Goal: Use online tool/utility: Utilize a website feature to perform a specific function

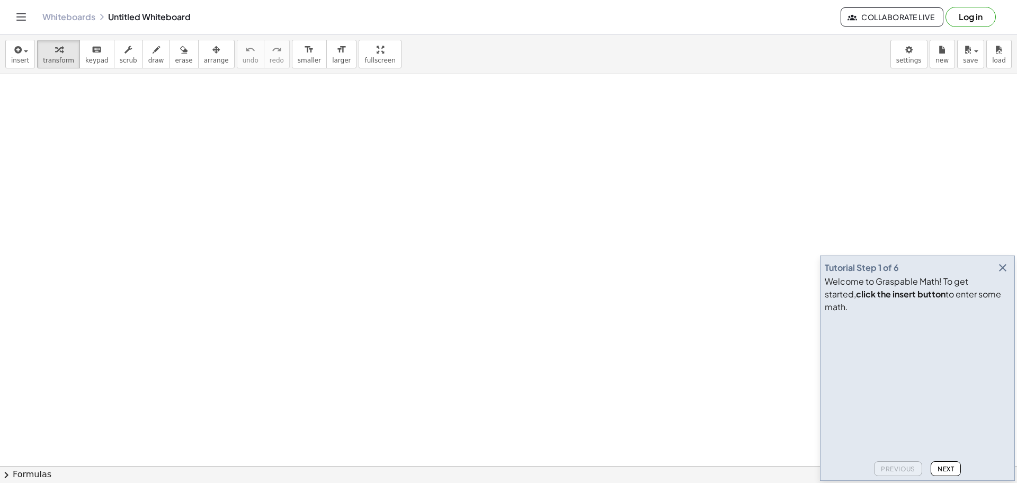
click at [947, 469] on span "Next" at bounding box center [946, 469] width 16 height 8
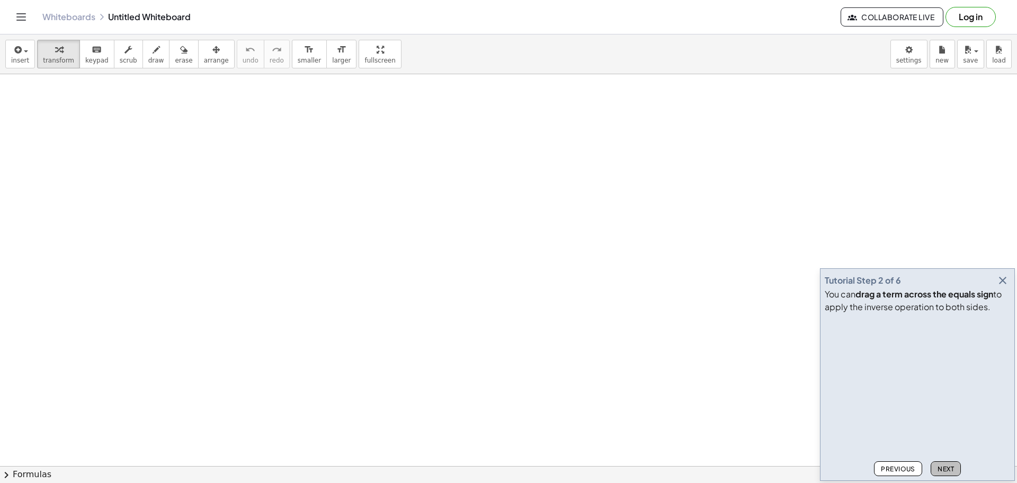
click at [947, 469] on span "Next" at bounding box center [946, 469] width 16 height 8
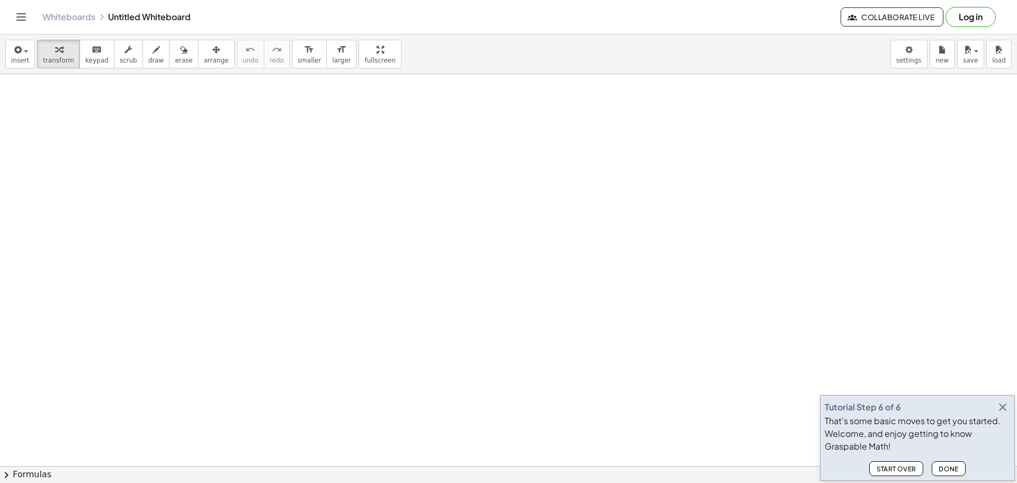
click at [947, 469] on span "Done" at bounding box center [949, 469] width 20 height 8
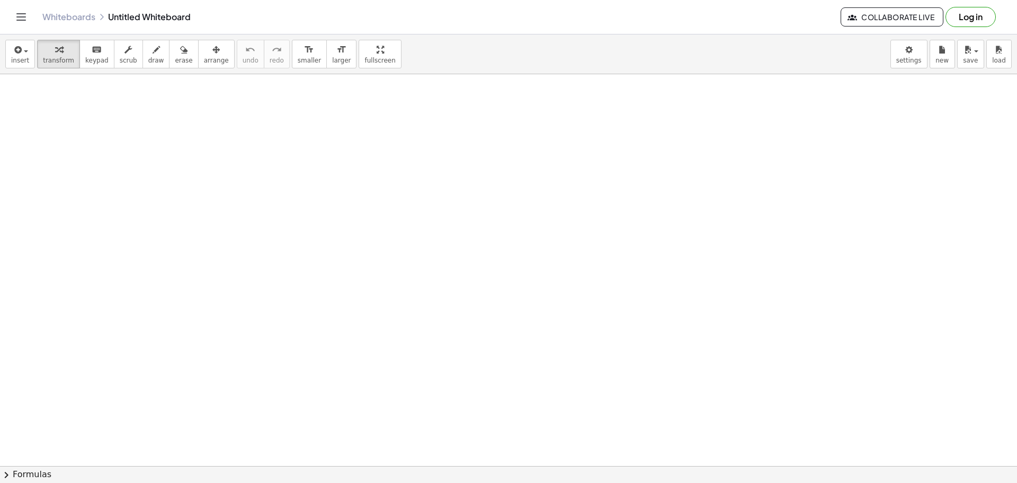
drag, startPoint x: 96, startPoint y: 112, endPoint x: 121, endPoint y: 126, distance: 28.0
click at [25, 52] on div "button" at bounding box center [20, 49] width 18 height 13
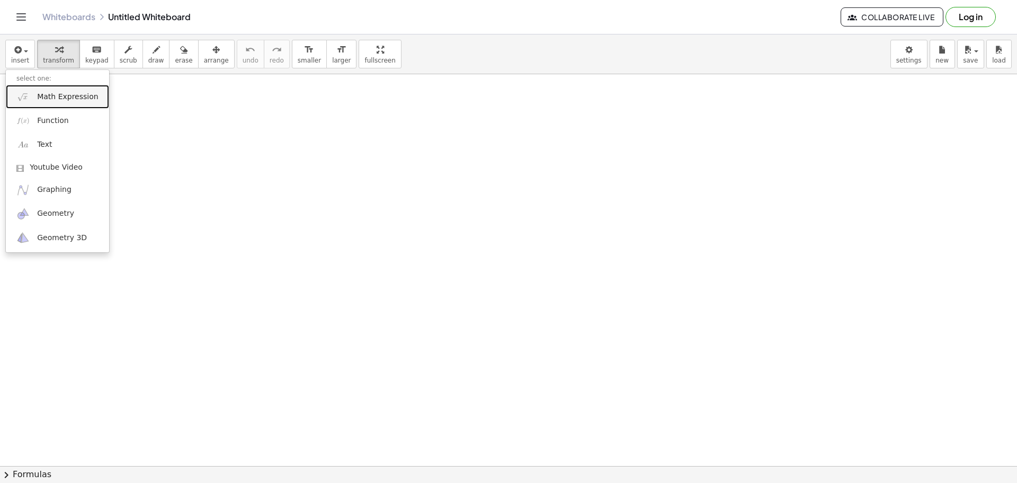
click at [58, 93] on span "Math Expression" at bounding box center [67, 97] width 61 height 11
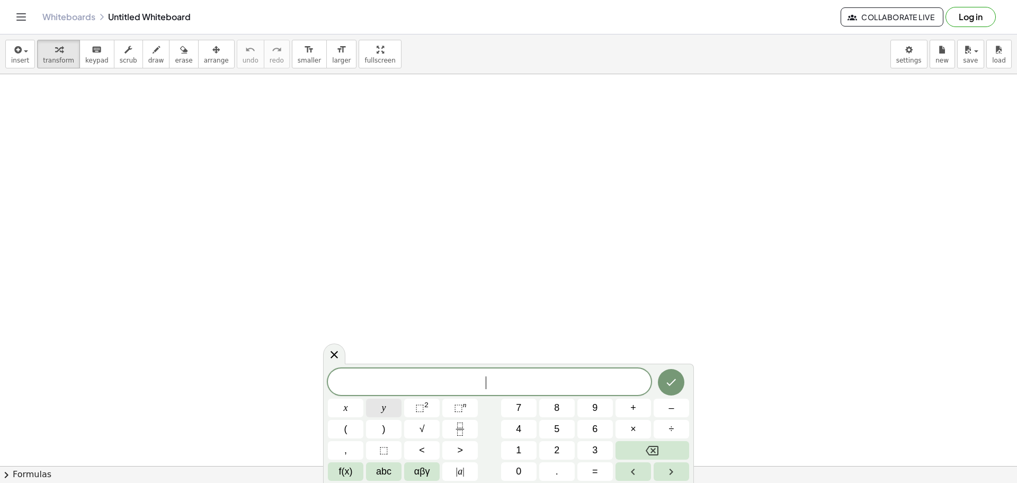
click at [385, 407] on span "y" at bounding box center [384, 408] width 4 height 14
click at [598, 475] on button "=" at bounding box center [596, 471] width 36 height 19
click at [420, 406] on span "⬚" at bounding box center [419, 407] width 9 height 11
click at [657, 446] on icon "Backspace" at bounding box center [652, 451] width 13 height 10
click at [653, 450] on icon "Backspace" at bounding box center [652, 451] width 13 height 10
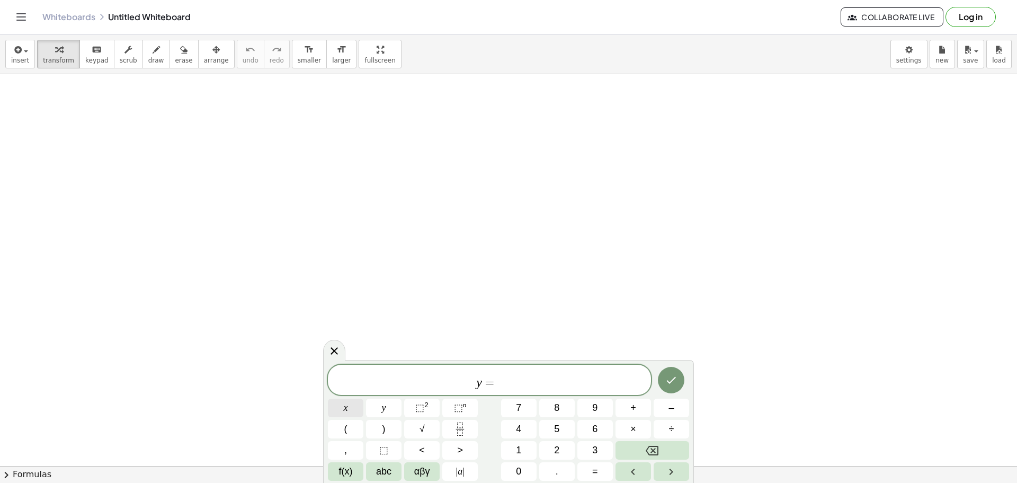
click at [347, 411] on span "x" at bounding box center [346, 408] width 4 height 14
click at [414, 404] on button "⬚ 2" at bounding box center [422, 407] width 36 height 19
click at [664, 378] on button "Done" at bounding box center [671, 378] width 26 height 26
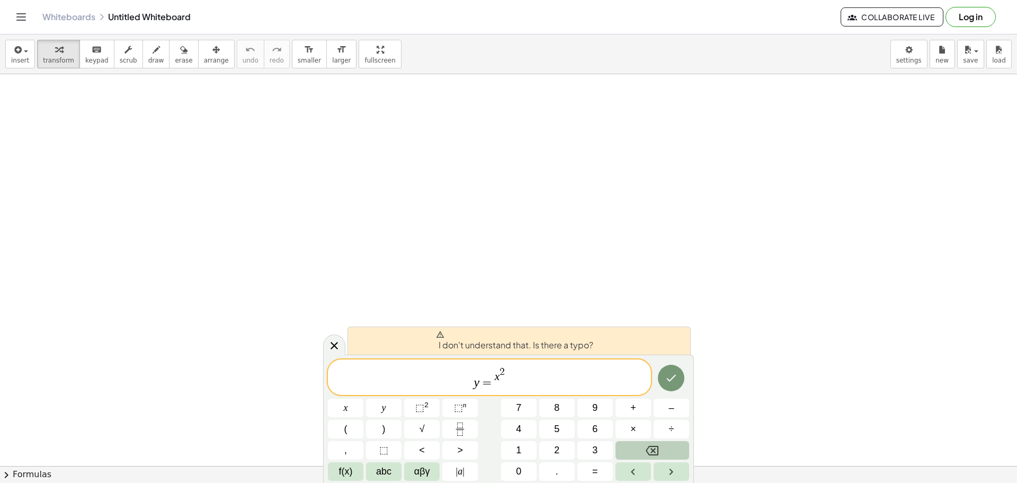
click at [646, 451] on icon "Backspace" at bounding box center [652, 450] width 13 height 13
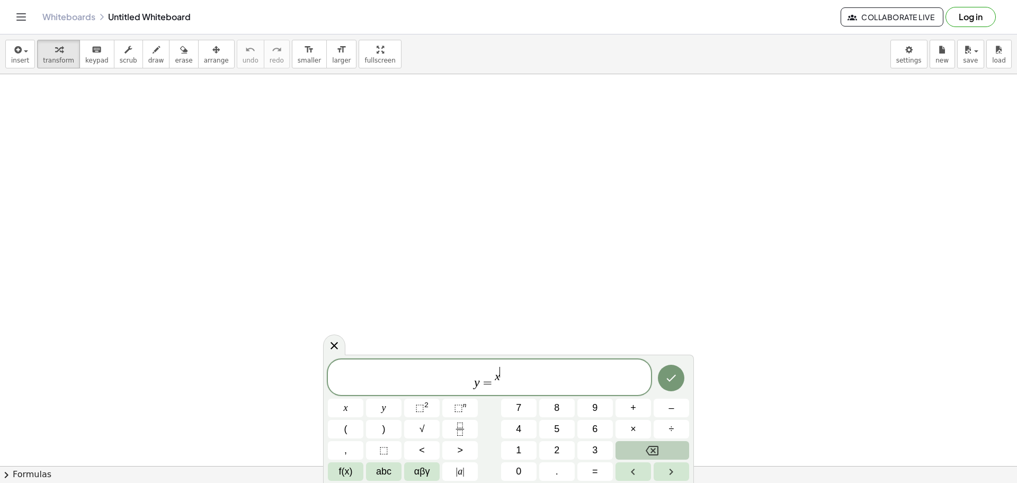
click at [646, 451] on icon "Backspace" at bounding box center [652, 450] width 13 height 13
click at [349, 410] on button "x" at bounding box center [346, 407] width 36 height 19
click at [415, 408] on button "⬚ 2" at bounding box center [422, 407] width 36 height 19
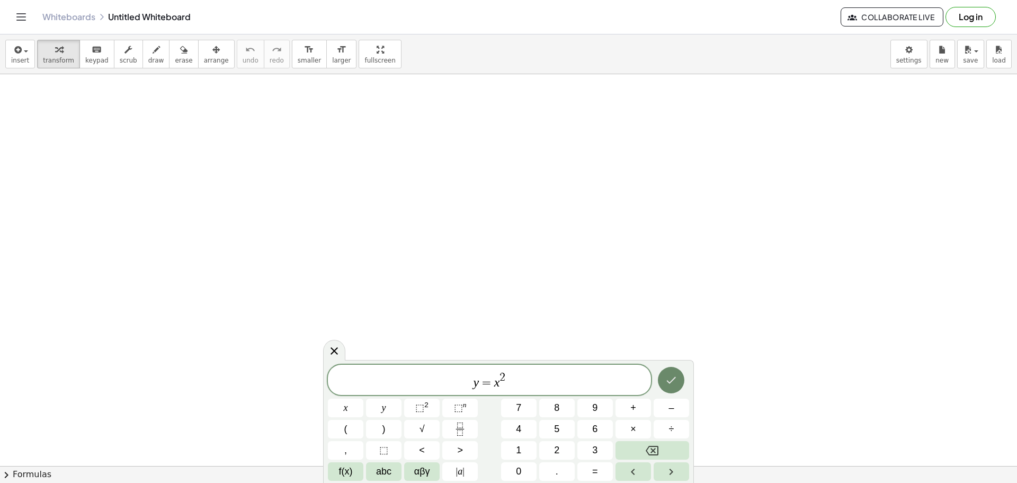
click at [668, 378] on icon "Done" at bounding box center [671, 380] width 13 height 13
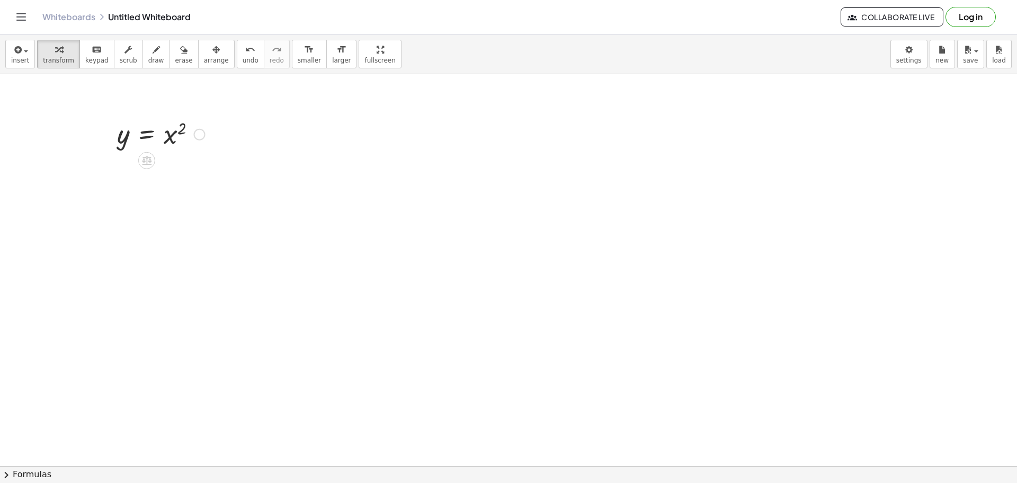
click at [198, 134] on div at bounding box center [200, 135] width 12 height 12
drag, startPoint x: 148, startPoint y: 170, endPoint x: 150, endPoint y: 159, distance: 10.8
click at [150, 159] on icon at bounding box center [147, 160] width 10 height 9
click at [189, 157] on icon at bounding box center [189, 161] width 10 height 10
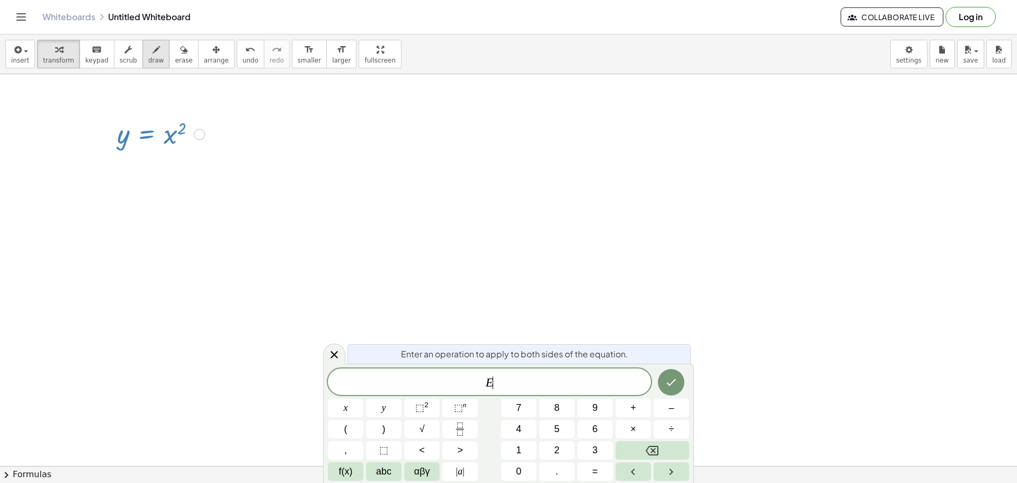
click at [153, 55] on icon "button" at bounding box center [156, 49] width 7 height 13
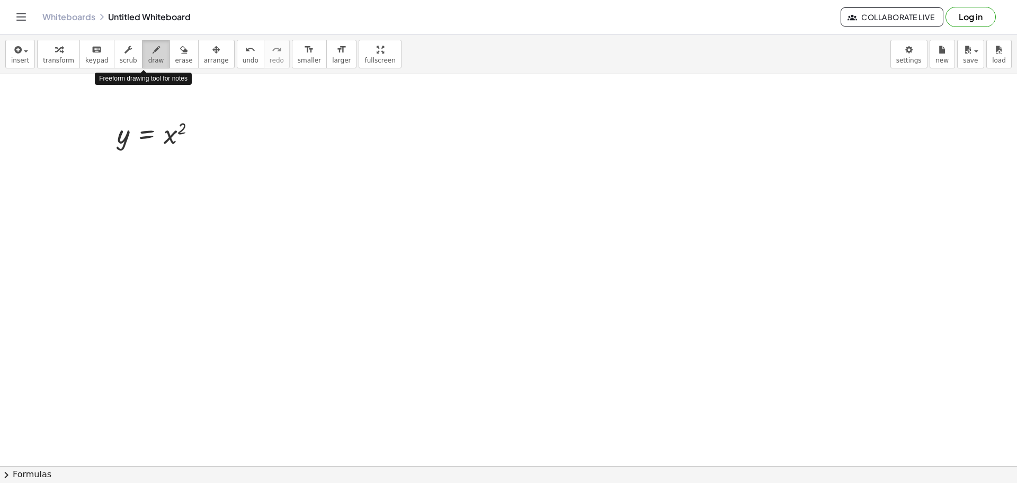
click at [153, 55] on icon "button" at bounding box center [156, 49] width 7 height 13
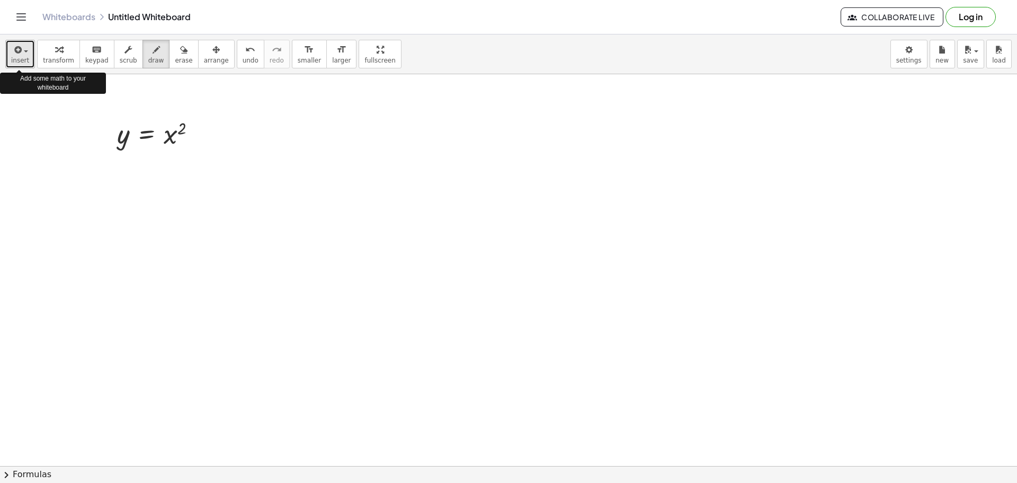
click at [21, 57] on span "insert" at bounding box center [20, 60] width 18 height 7
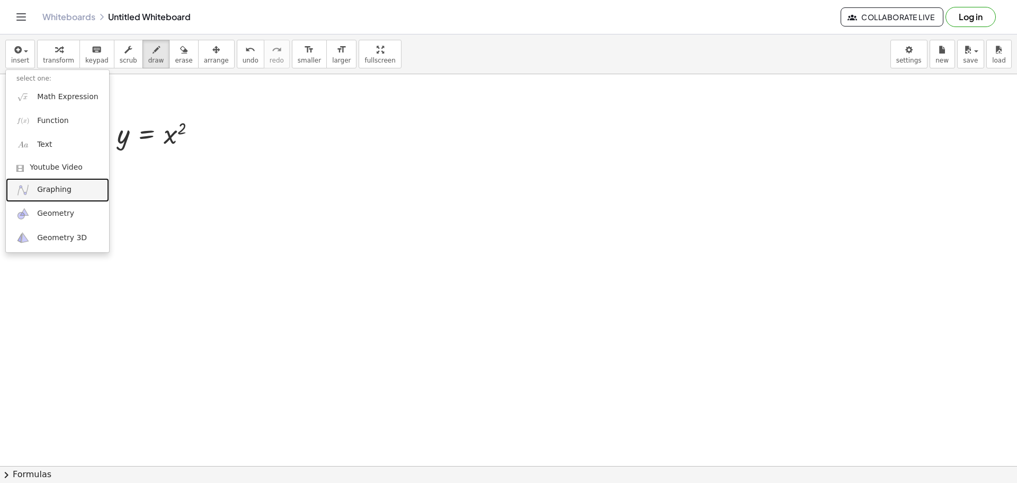
click at [67, 188] on span "Graphing" at bounding box center [54, 189] width 34 height 11
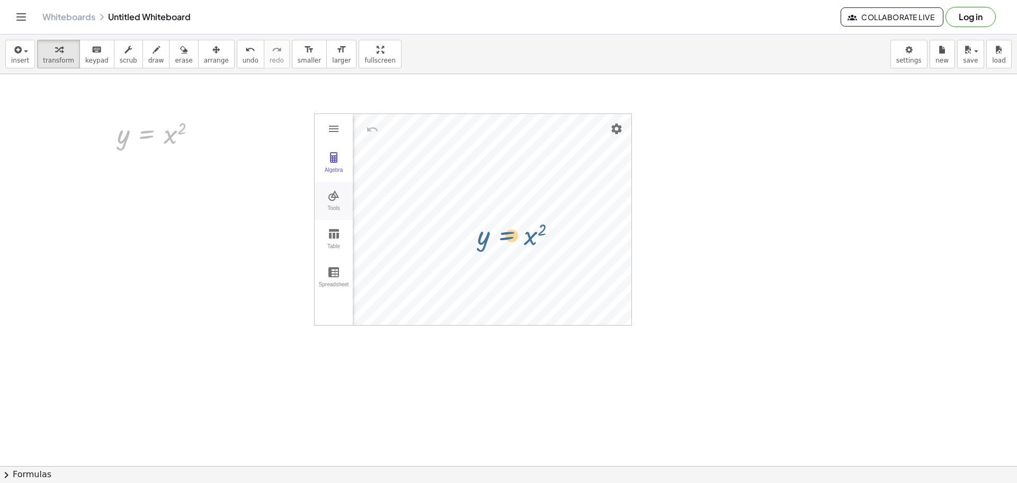
drag, startPoint x: 155, startPoint y: 136, endPoint x: 350, endPoint y: 190, distance: 202.4
click at [333, 157] on img "Graphing Calculator" at bounding box center [333, 157] width 13 height 13
click at [421, 128] on li "Expression" at bounding box center [414, 129] width 101 height 17
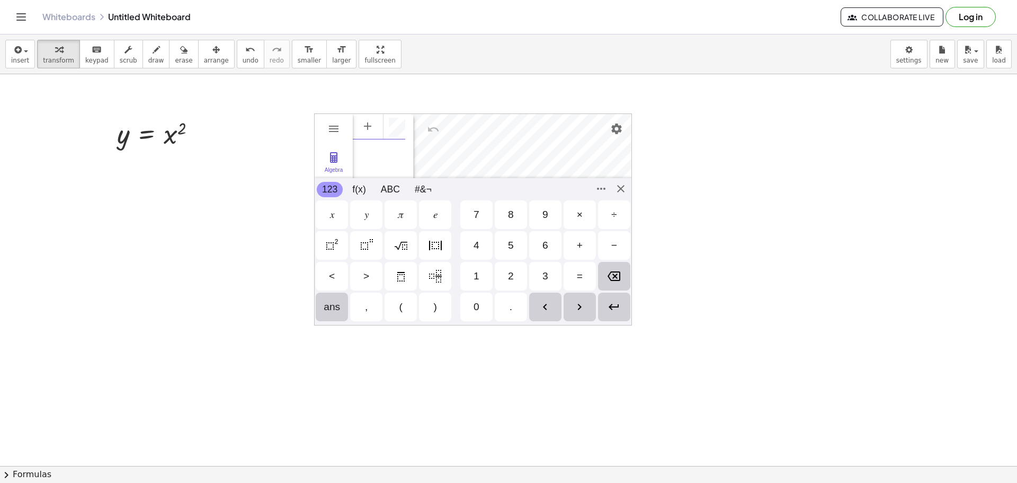
scroll to position [6, 0]
click at [363, 215] on div "𝑦" at bounding box center [366, 214] width 32 height 29
click at [583, 280] on div "=" at bounding box center [580, 276] width 32 height 29
click at [331, 211] on div "𝑥" at bounding box center [332, 214] width 4 height 13
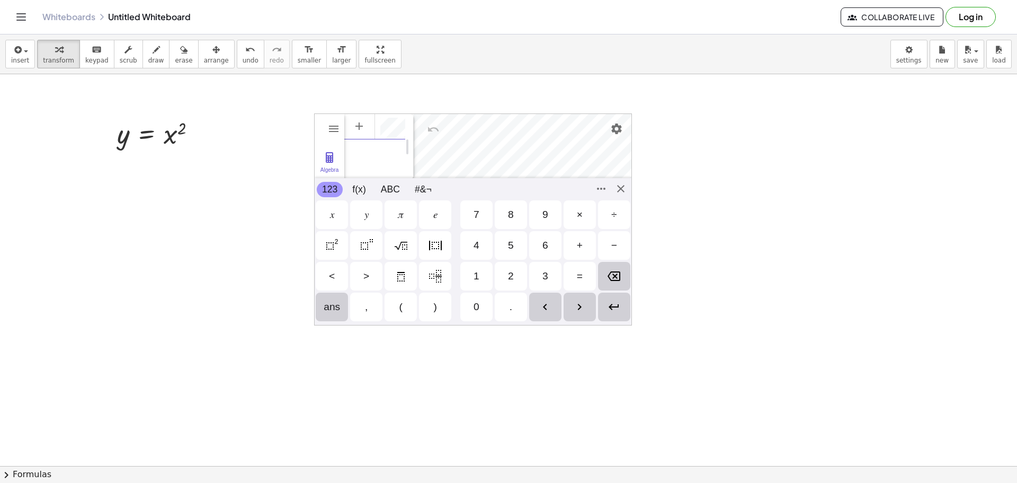
click at [333, 247] on img "Squared" at bounding box center [332, 245] width 13 height 13
click at [608, 305] on img "Enter" at bounding box center [614, 306] width 13 height 13
click at [618, 187] on div "Algebra Tools Table Spreadsheet GeoGebra Graphing Calculator Basic Tools Move P…" at bounding box center [473, 219] width 318 height 212
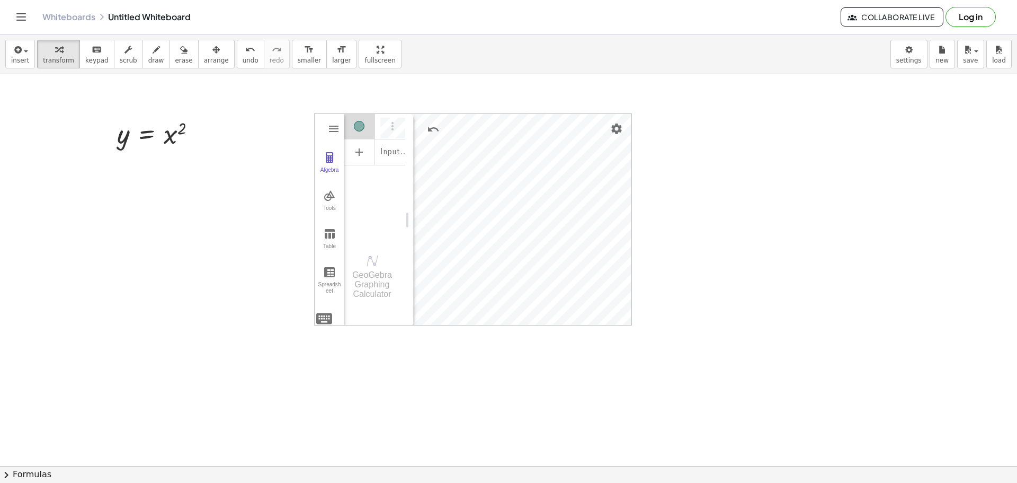
scroll to position [6, 0]
click at [395, 130] on img "Options" at bounding box center [392, 126] width 13 height 13
click at [364, 182] on div "Input…" at bounding box center [374, 176] width 61 height 126
click at [401, 126] on div "Algebra" at bounding box center [395, 125] width 19 height 25
drag, startPoint x: 412, startPoint y: 135, endPoint x: 499, endPoint y: 134, distance: 86.4
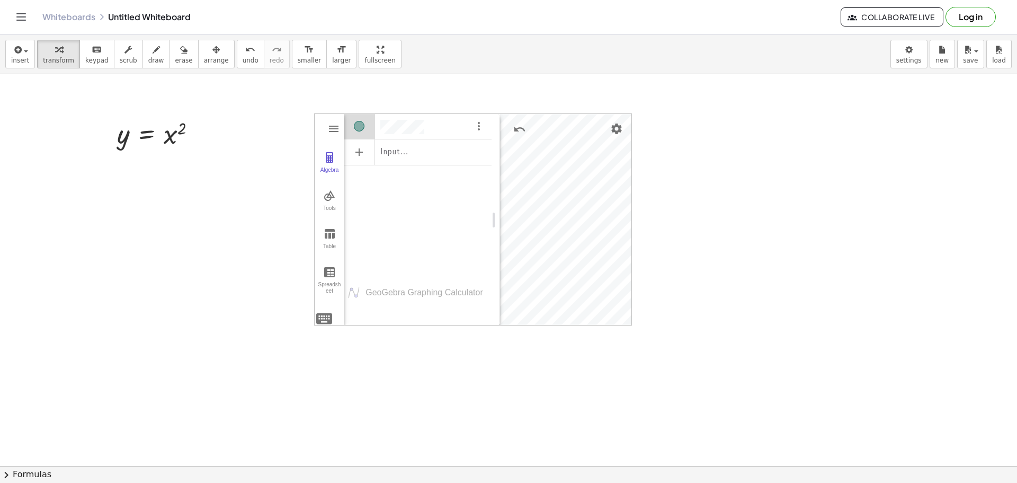
click at [427, 126] on div "Algebra" at bounding box center [417, 124] width 147 height 23
click at [453, 178] on div "Input…" at bounding box center [417, 192] width 147 height 158
click at [481, 125] on img "Options" at bounding box center [479, 126] width 13 height 13
click at [392, 228] on div "Input…" at bounding box center [417, 192] width 147 height 158
click at [429, 128] on div "Algebra" at bounding box center [417, 124] width 147 height 23
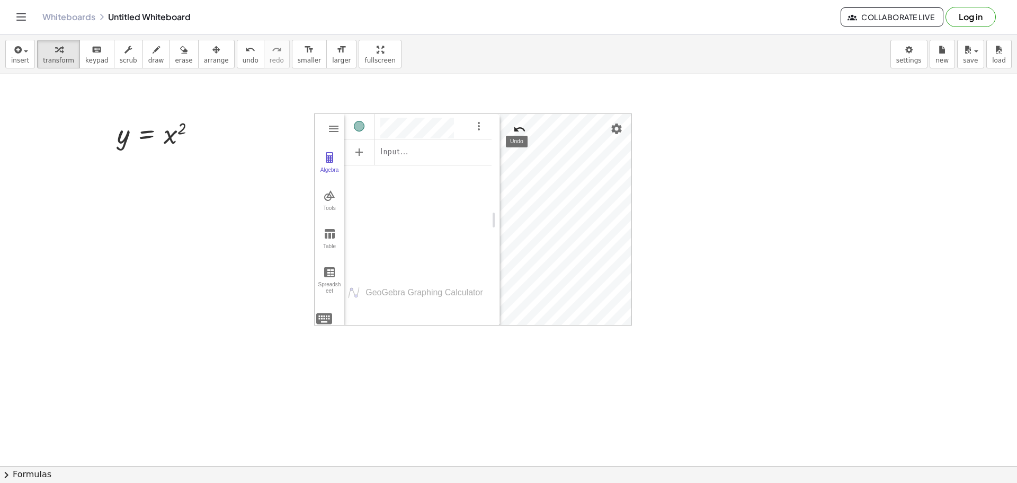
click at [511, 126] on button "Undo" at bounding box center [519, 129] width 19 height 19
click at [475, 126] on img "Options" at bounding box center [479, 126] width 13 height 13
click at [359, 126] on div "Show / Hide Object" at bounding box center [359, 126] width 11 height 11
click at [439, 131] on div "Algebra" at bounding box center [417, 124] width 147 height 23
click at [444, 118] on div "Algebra" at bounding box center [435, 128] width 111 height 21
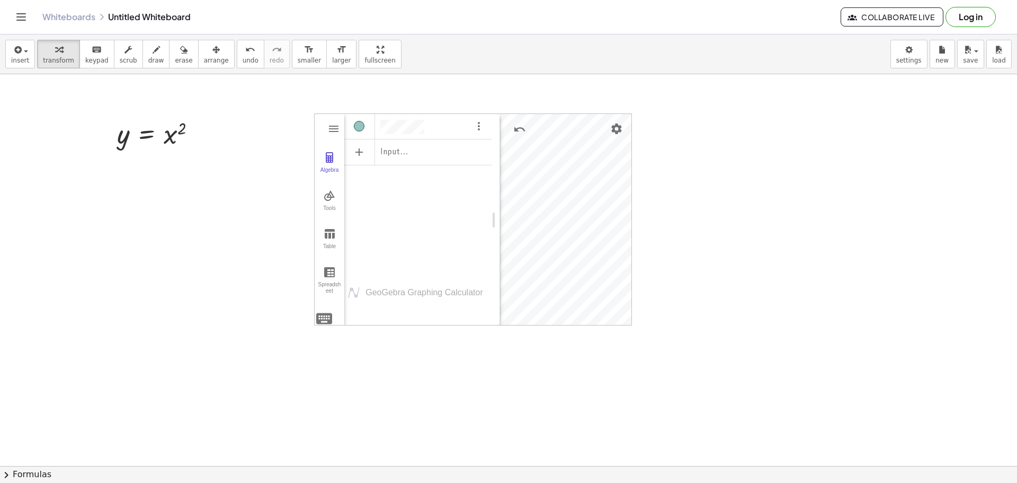
click at [436, 127] on div "Algebra" at bounding box center [417, 124] width 147 height 23
click at [477, 123] on img "Options" at bounding box center [479, 126] width 13 height 13
click at [502, 184] on li "Delete" at bounding box center [528, 179] width 110 height 17
click at [433, 126] on div "Algebra" at bounding box center [417, 124] width 147 height 23
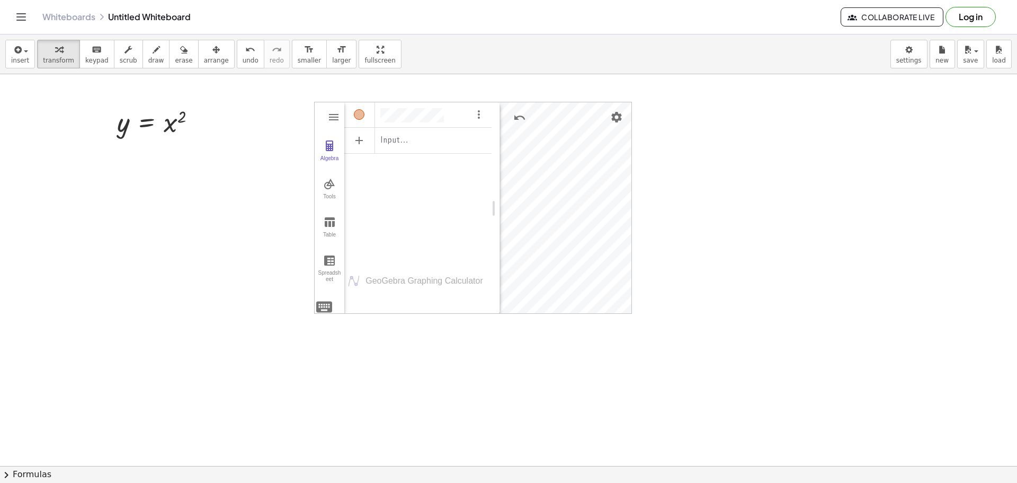
scroll to position [0, 0]
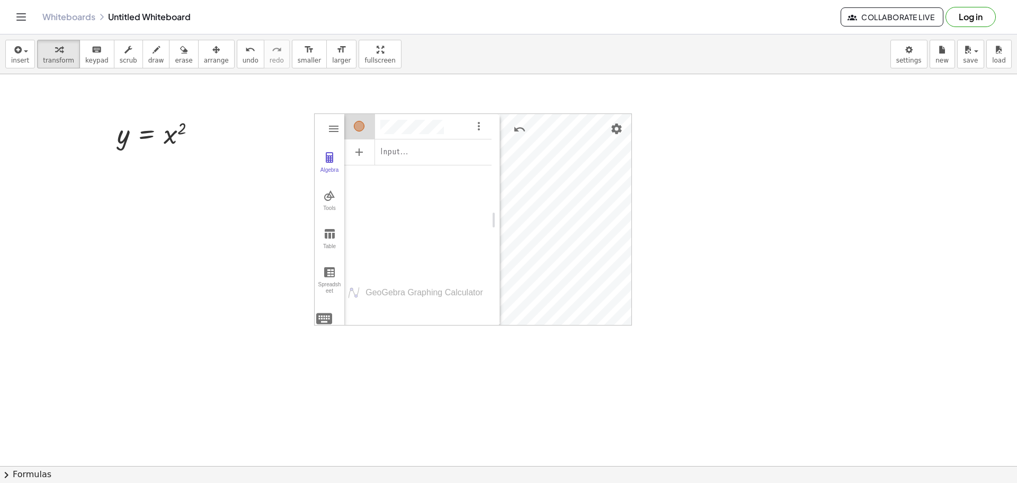
click at [456, 123] on div "Algebra" at bounding box center [417, 124] width 147 height 23
click at [618, 129] on img "Settings" at bounding box center [616, 128] width 13 height 13
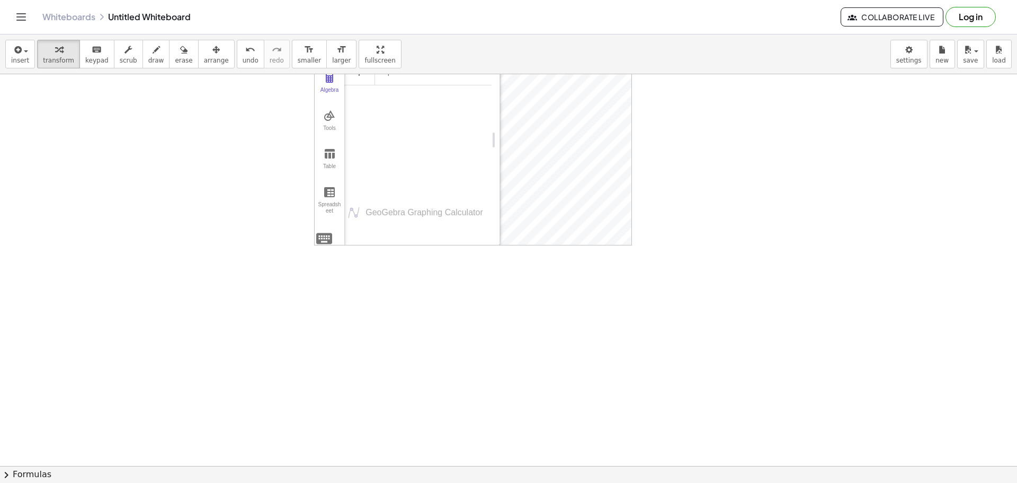
scroll to position [0, 0]
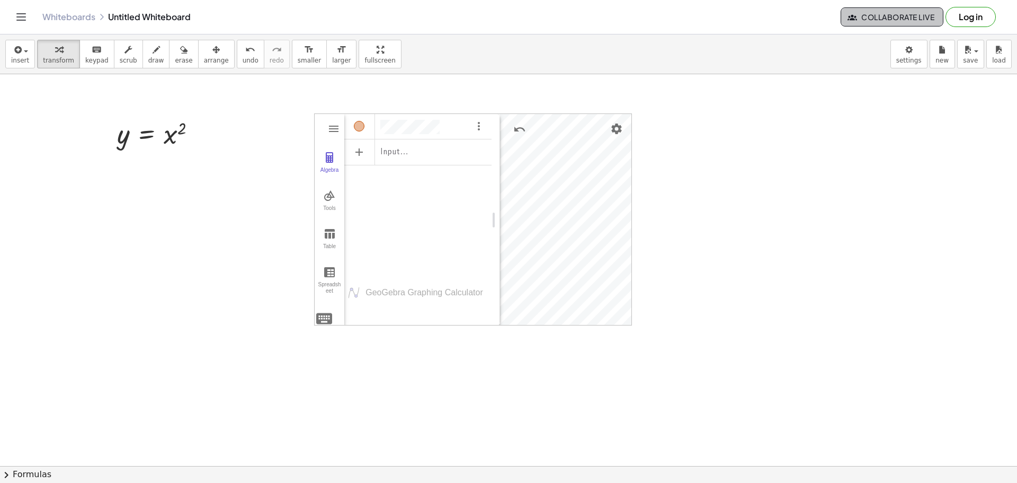
click at [909, 16] on span "Collaborate Live" at bounding box center [892, 17] width 85 height 10
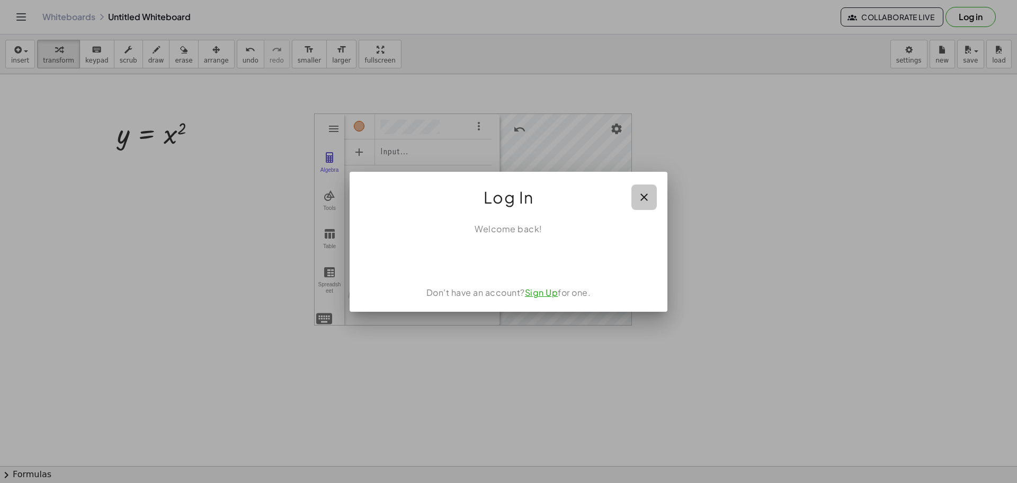
click at [649, 200] on icon "button" at bounding box center [644, 197] width 13 height 13
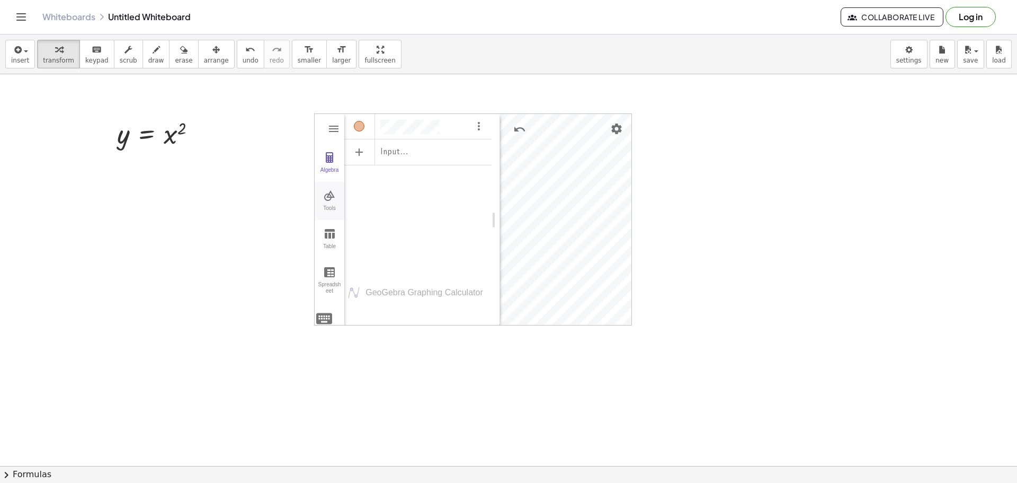
click at [331, 203] on button "Tools" at bounding box center [330, 201] width 30 height 38
